Goal: Information Seeking & Learning: Learn about a topic

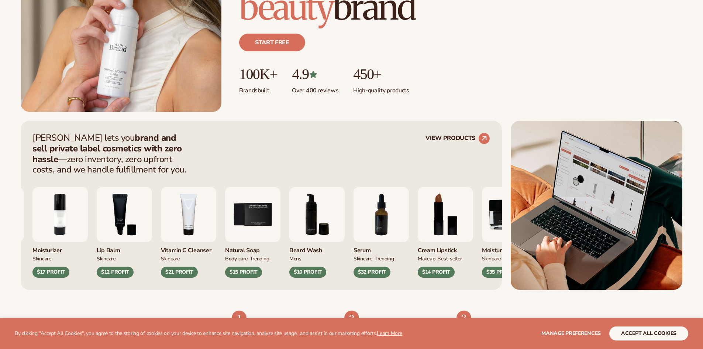
scroll to position [258, 0]
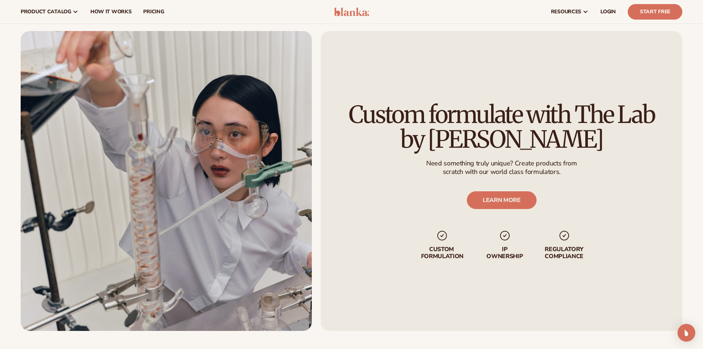
scroll to position [885, 0]
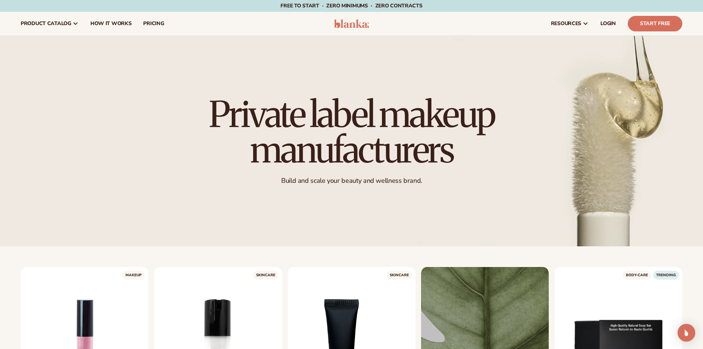
click at [354, 26] on img at bounding box center [351, 23] width 35 height 9
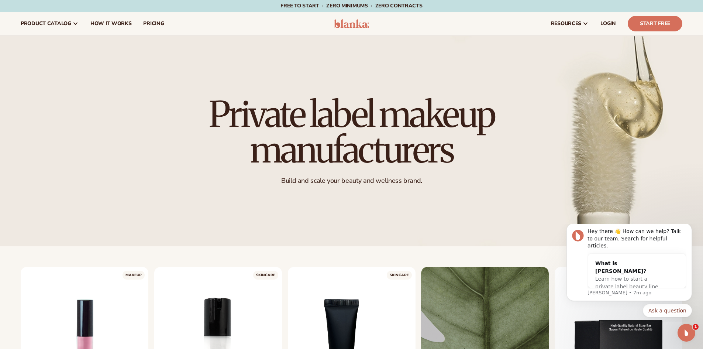
scroll to position [184, 0]
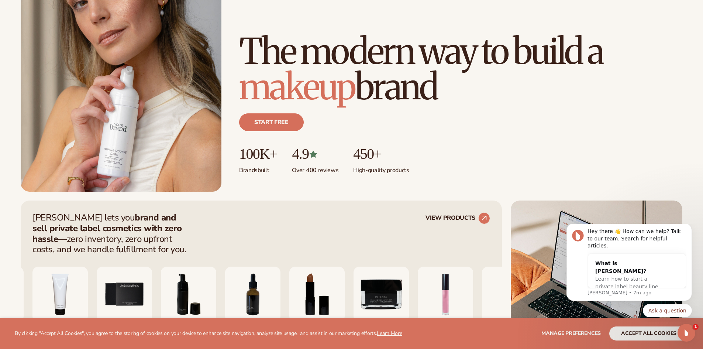
scroll to position [148, 0]
